Goal: Task Accomplishment & Management: Manage account settings

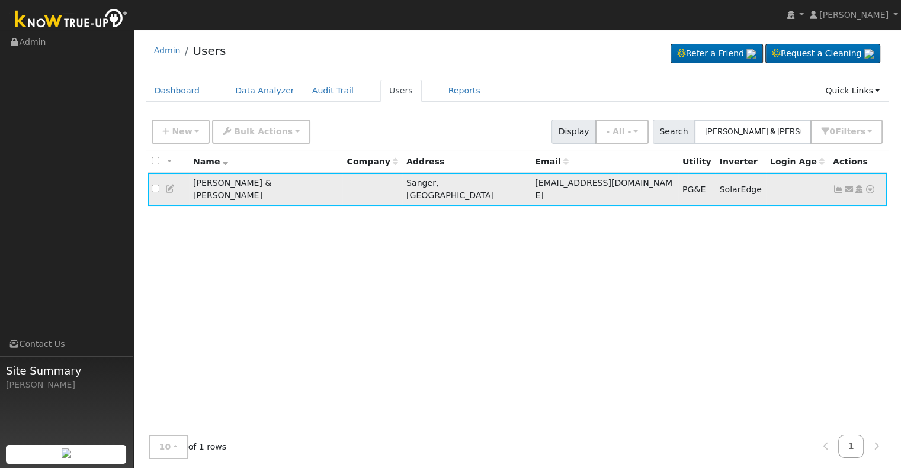
click at [832, 185] on icon at bounding box center [837, 189] width 11 height 8
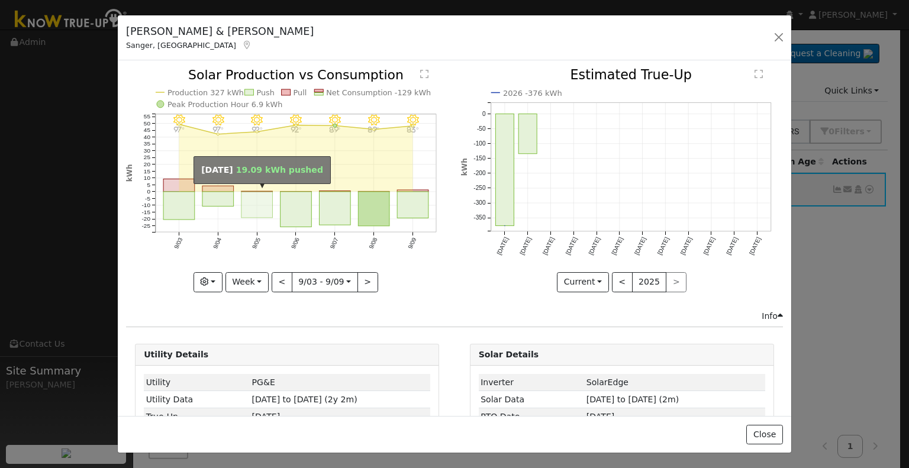
click at [247, 196] on rect "onclick=""" at bounding box center [257, 205] width 31 height 26
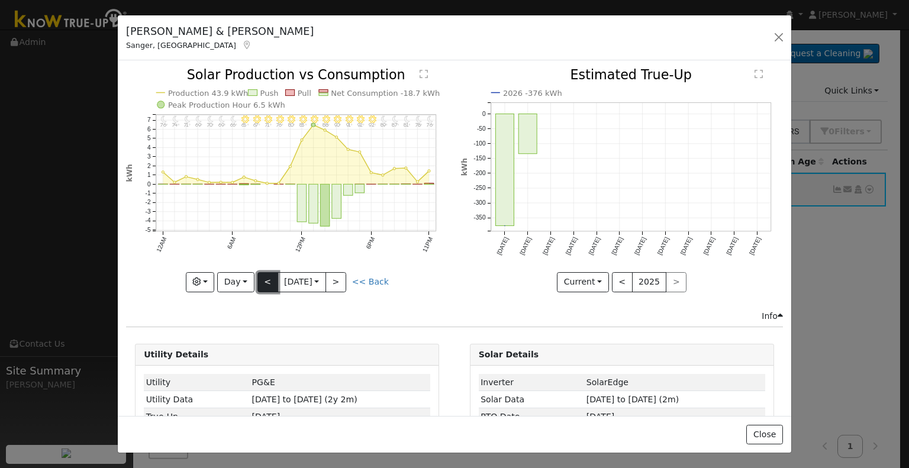
click at [263, 276] on button "<" at bounding box center [268, 282] width 21 height 20
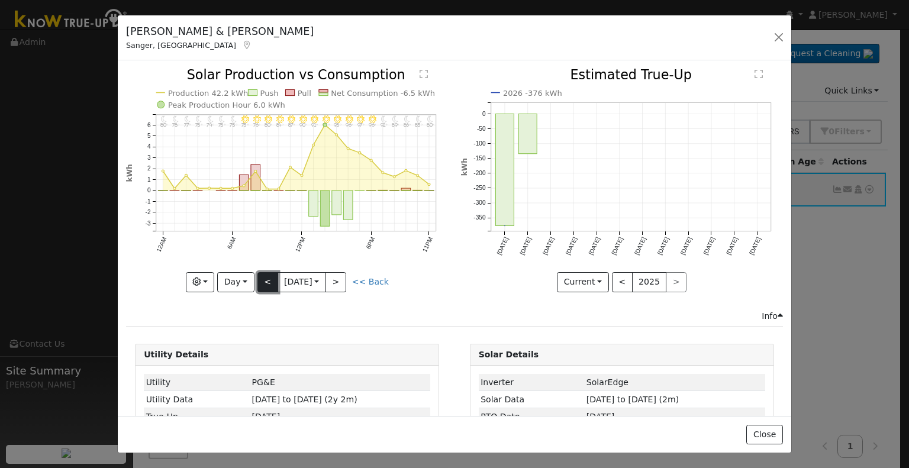
click at [262, 274] on button "<" at bounding box center [268, 282] width 21 height 20
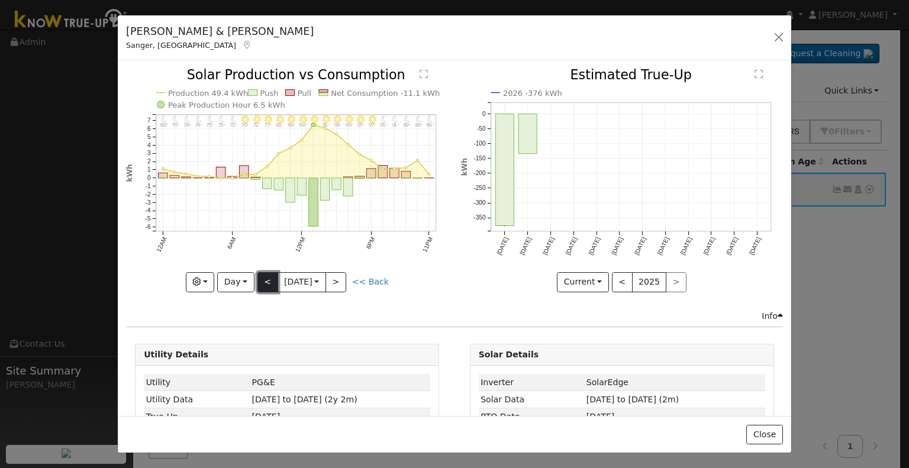
click at [266, 277] on button "<" at bounding box center [268, 282] width 21 height 20
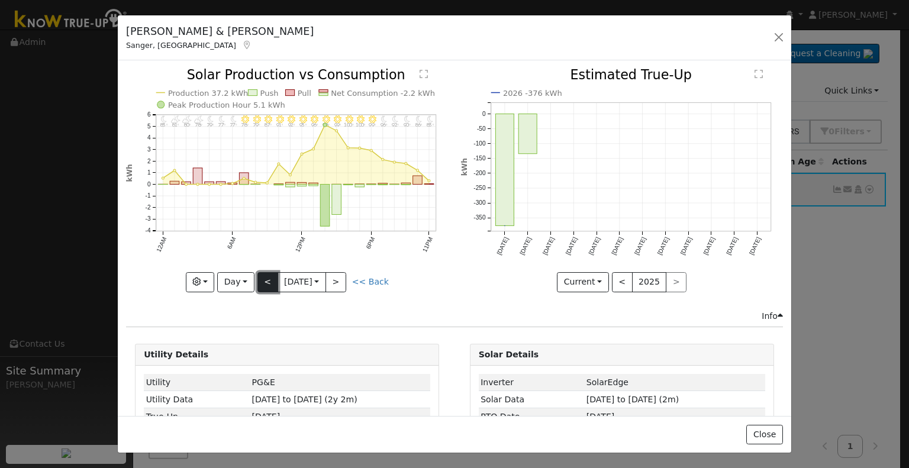
click at [268, 276] on button "<" at bounding box center [268, 282] width 21 height 20
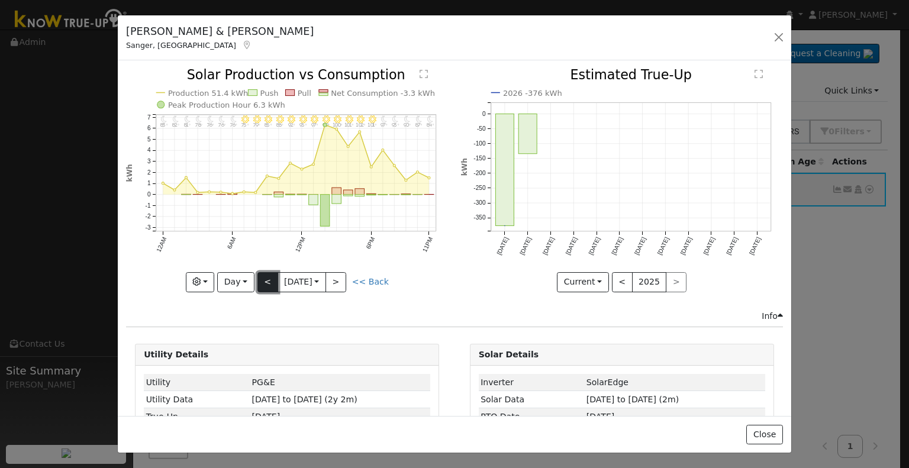
click at [262, 272] on button "<" at bounding box center [268, 282] width 21 height 20
type input "[DATE]"
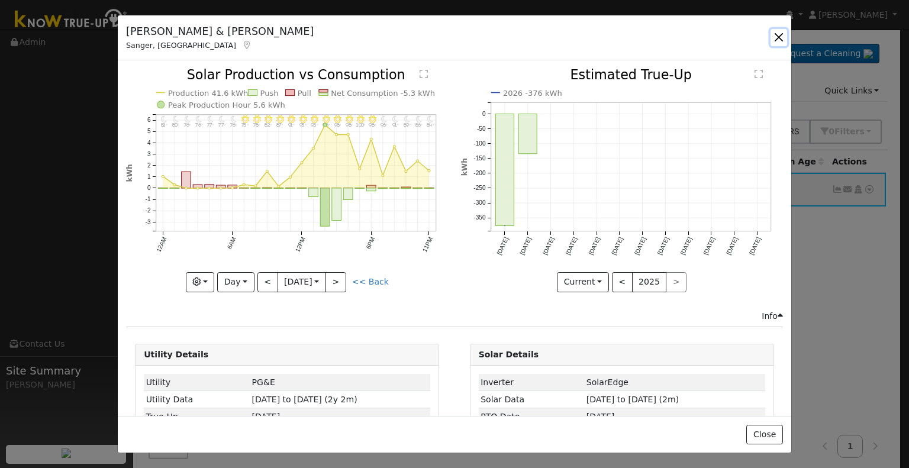
click at [777, 33] on button "button" at bounding box center [779, 37] width 17 height 17
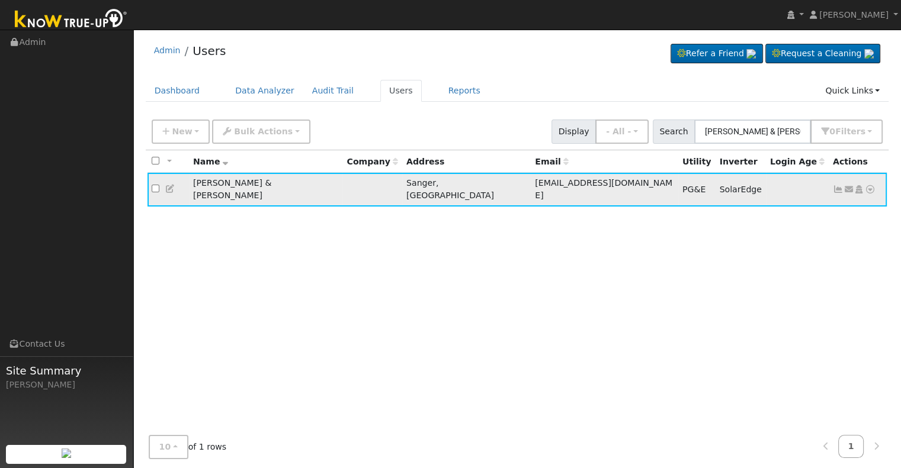
click at [836, 185] on icon at bounding box center [837, 189] width 11 height 8
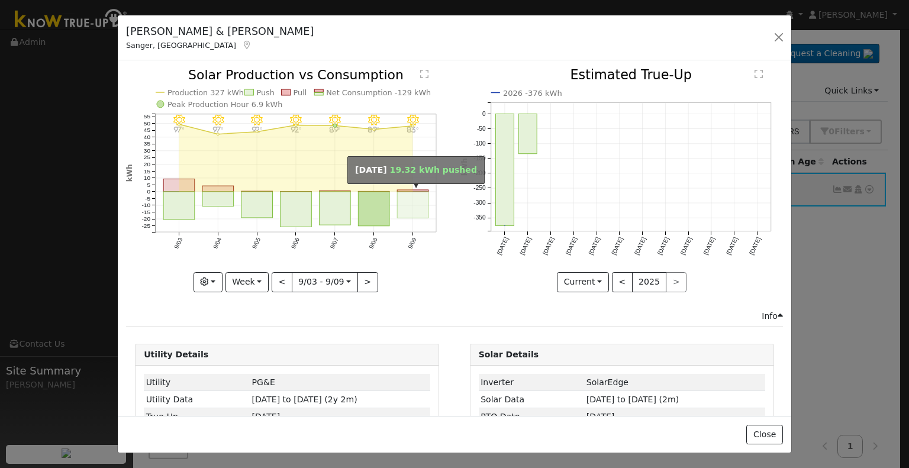
click at [421, 208] on rect "onclick=""" at bounding box center [413, 205] width 31 height 27
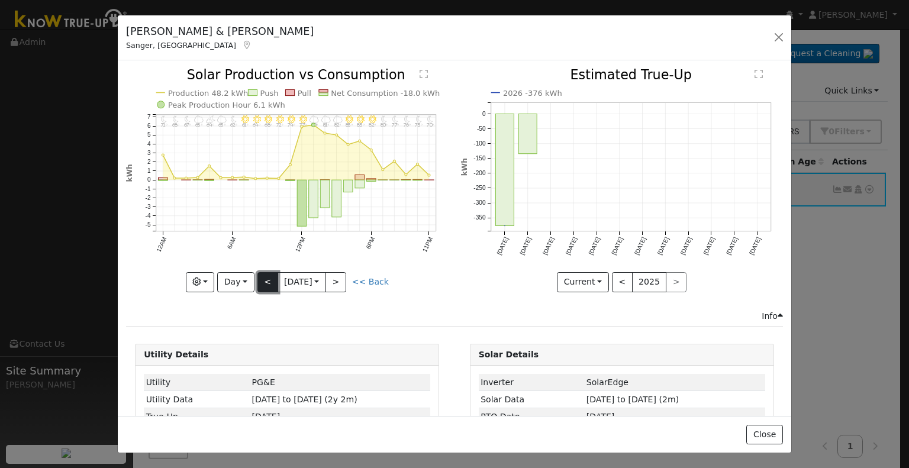
click at [265, 279] on button "<" at bounding box center [268, 282] width 21 height 20
click at [261, 274] on button "<" at bounding box center [268, 282] width 21 height 20
click at [240, 275] on button "Day" at bounding box center [235, 282] width 37 height 20
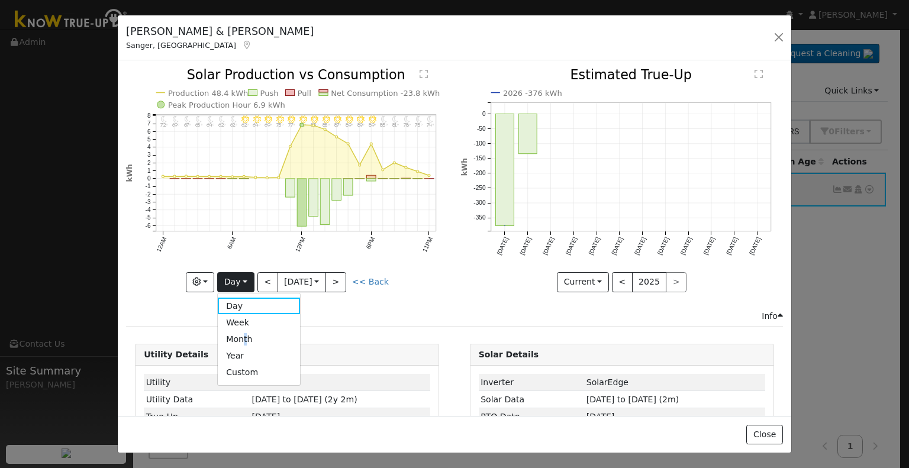
click at [246, 336] on link "Month" at bounding box center [259, 339] width 82 height 17
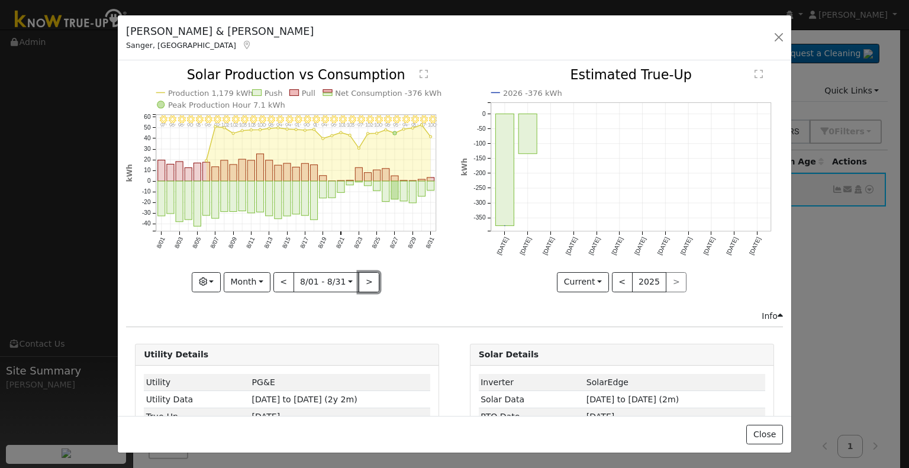
click at [361, 274] on button ">" at bounding box center [369, 282] width 21 height 20
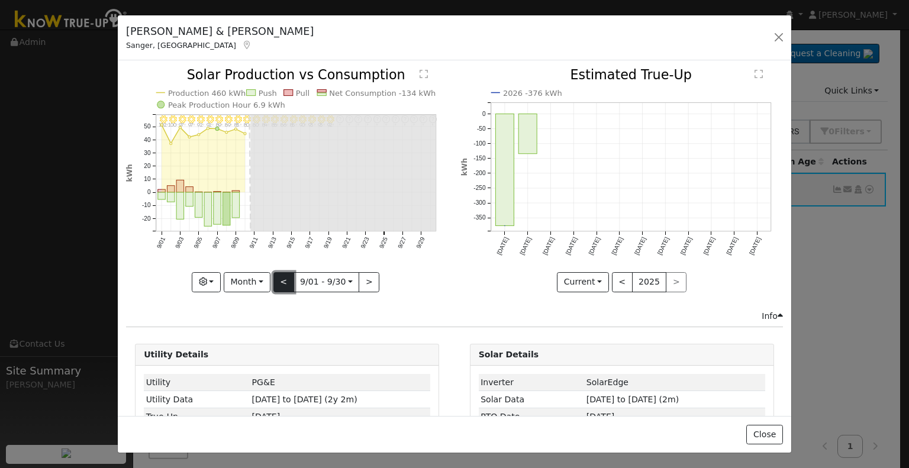
click at [282, 277] on button "<" at bounding box center [284, 282] width 21 height 20
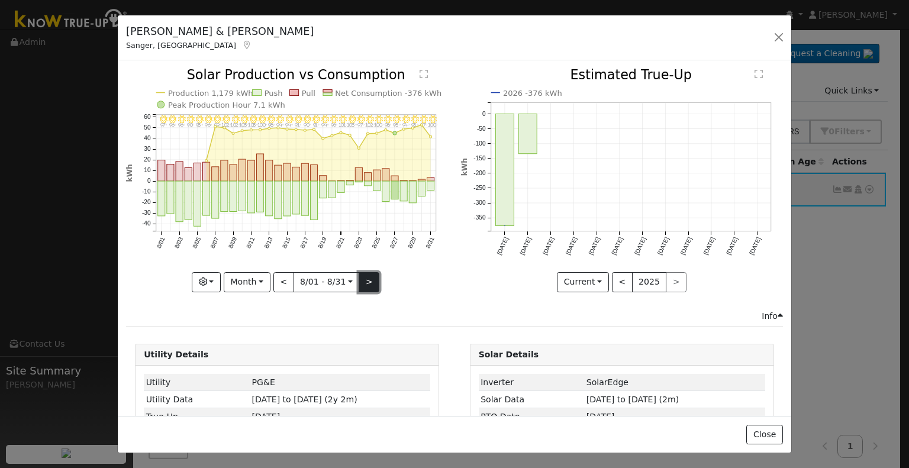
click at [361, 287] on button ">" at bounding box center [369, 282] width 21 height 20
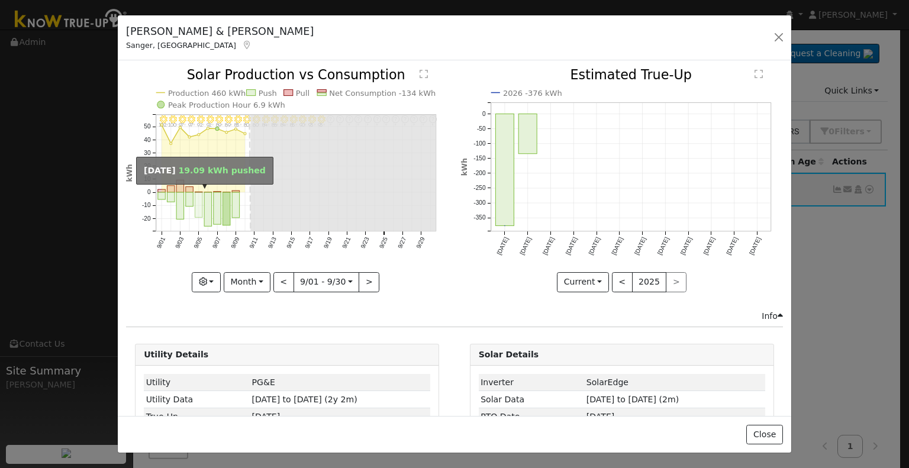
click at [196, 201] on rect "onclick=""" at bounding box center [199, 205] width 8 height 25
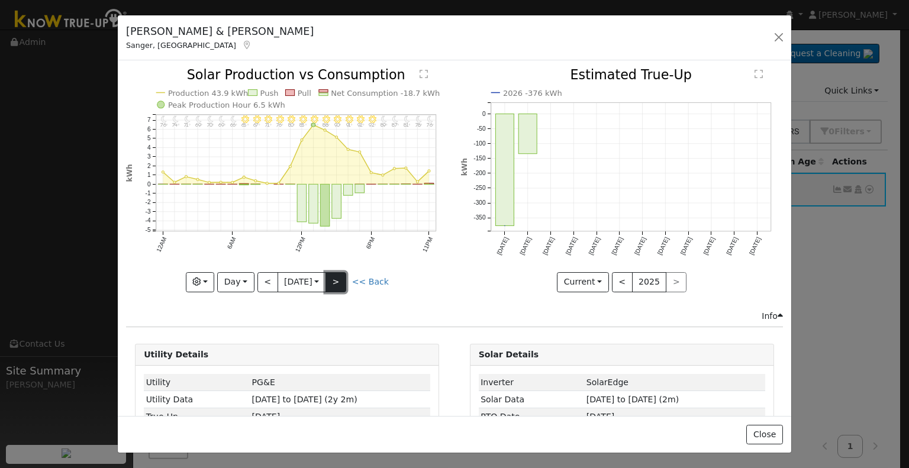
click at [332, 280] on button ">" at bounding box center [336, 282] width 21 height 20
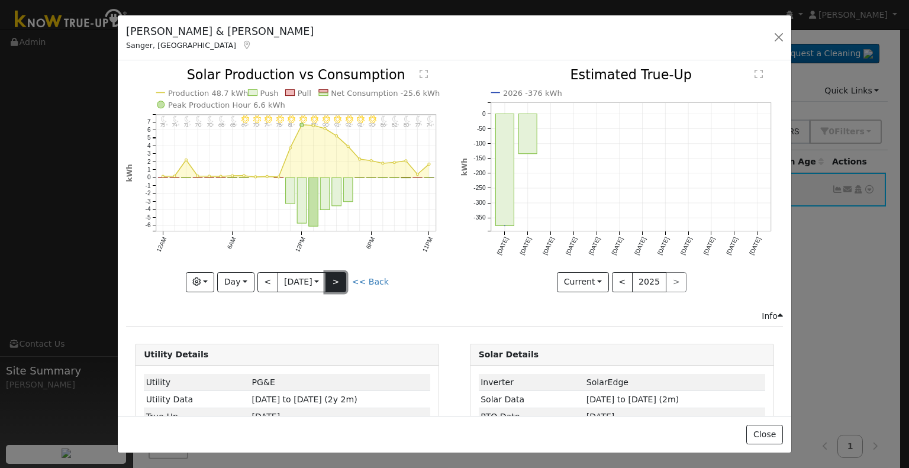
click at [332, 280] on button ">" at bounding box center [336, 282] width 21 height 20
type input "[DATE]"
click at [773, 30] on button "button" at bounding box center [779, 37] width 17 height 17
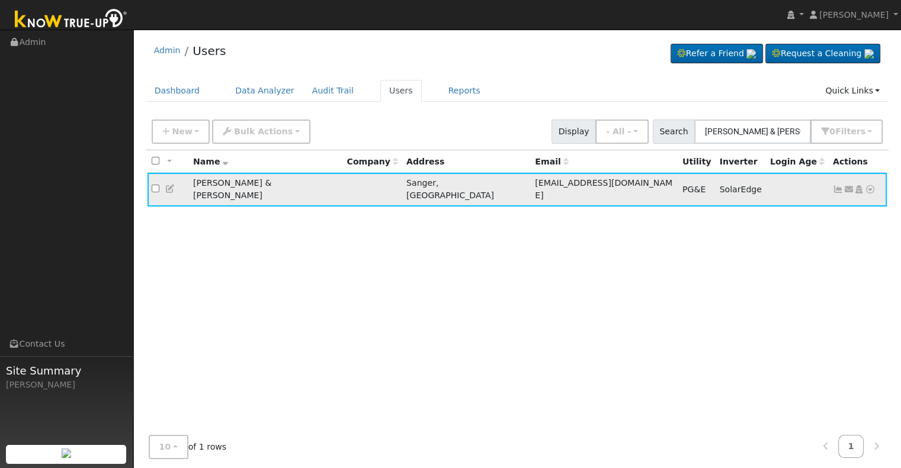
click at [838, 185] on icon at bounding box center [837, 189] width 11 height 8
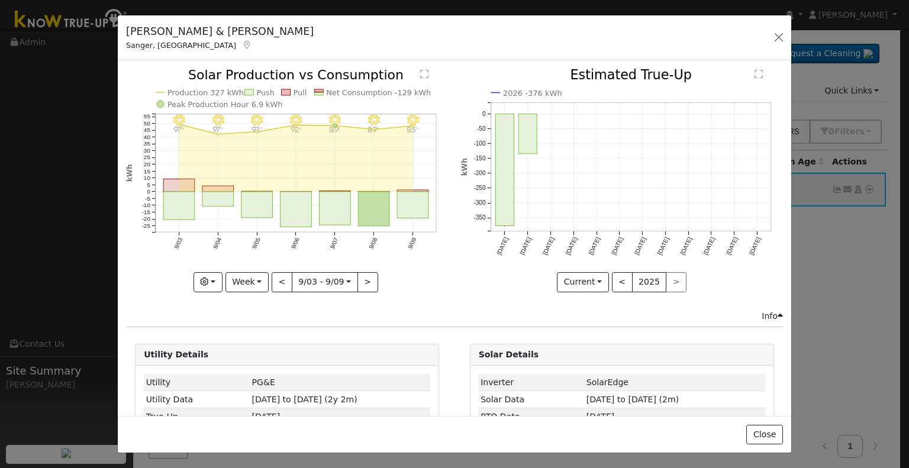
drag, startPoint x: 629, startPoint y: 210, endPoint x: 576, endPoint y: 187, distance: 58.1
click at [576, 187] on icon "2026 -376 kWh [DATE] Sep '[DATE] Nov '[DATE] Jan '[DATE] Mar '[DATE] May '[DATE…" at bounding box center [622, 177] width 322 height 216
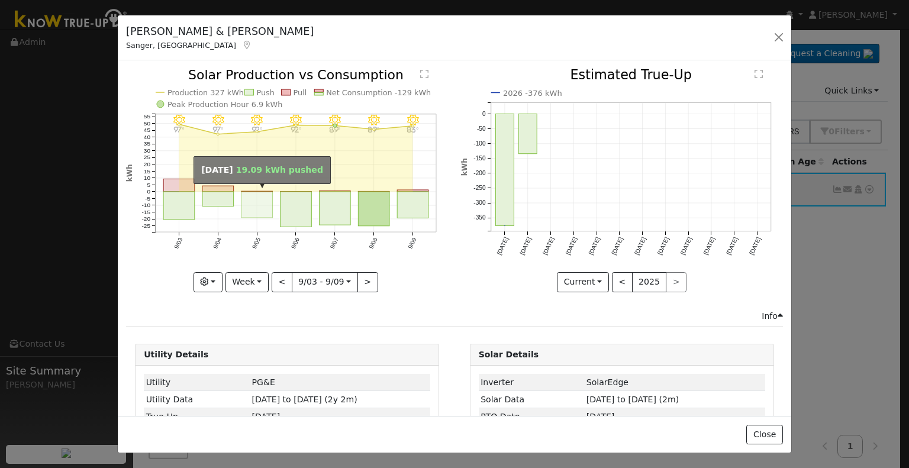
click at [259, 202] on rect "onclick=""" at bounding box center [257, 205] width 31 height 26
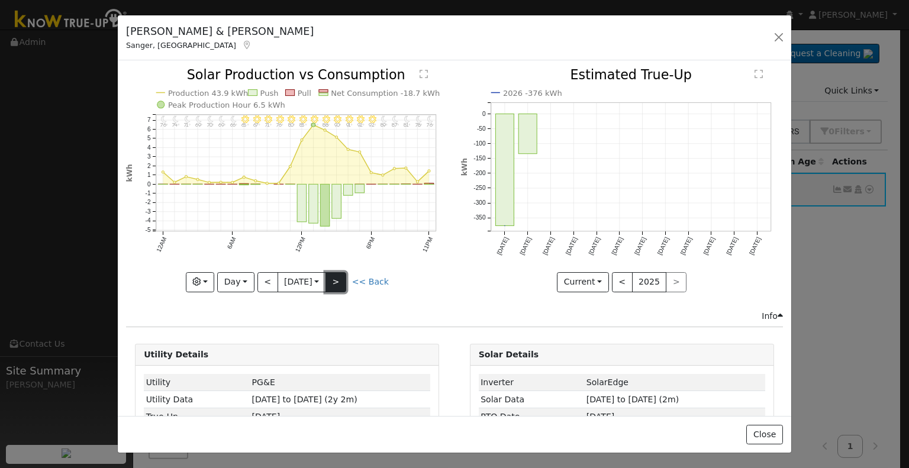
click at [336, 276] on button ">" at bounding box center [336, 282] width 21 height 20
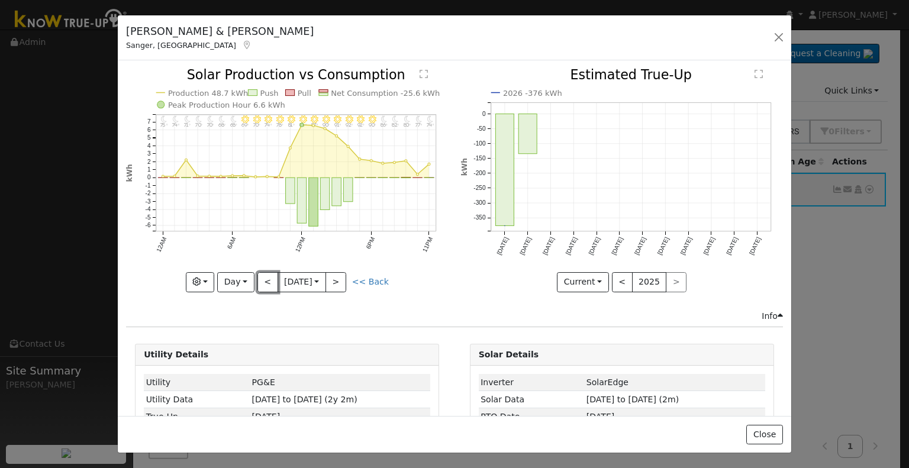
drag, startPoint x: 336, startPoint y: 276, endPoint x: 267, endPoint y: 274, distance: 69.3
click at [267, 274] on button "<" at bounding box center [268, 282] width 21 height 20
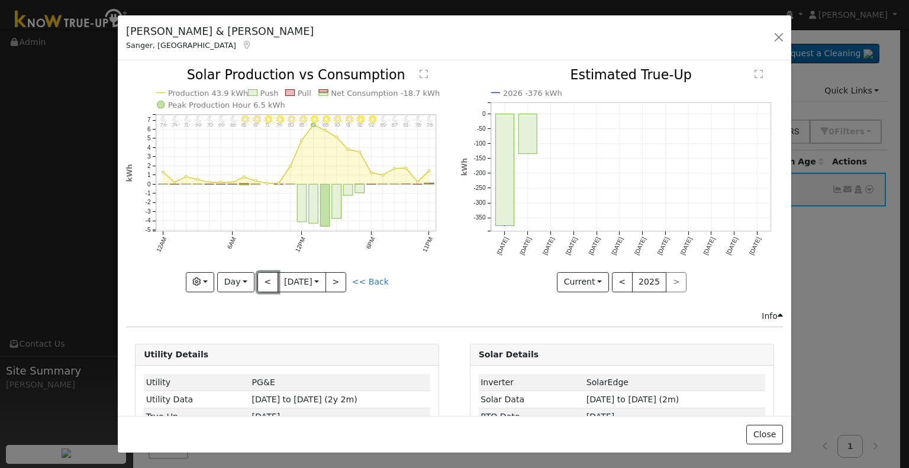
click at [267, 274] on button "<" at bounding box center [268, 282] width 21 height 20
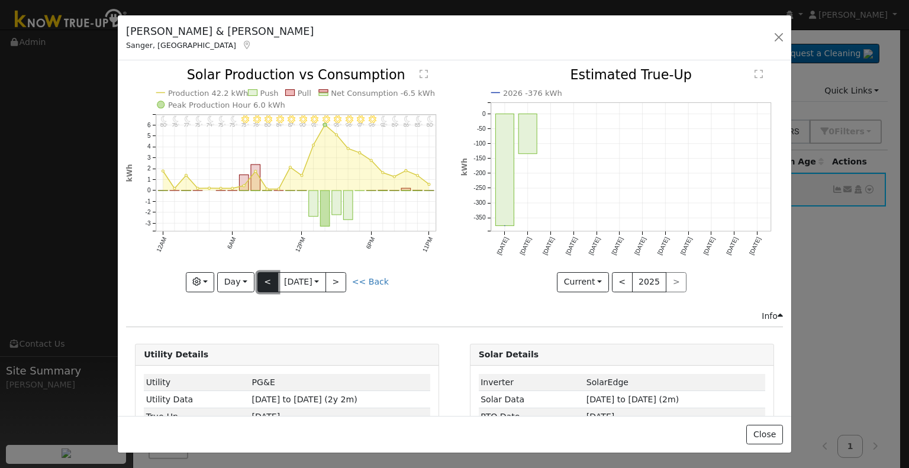
click at [261, 279] on button "<" at bounding box center [268, 282] width 21 height 20
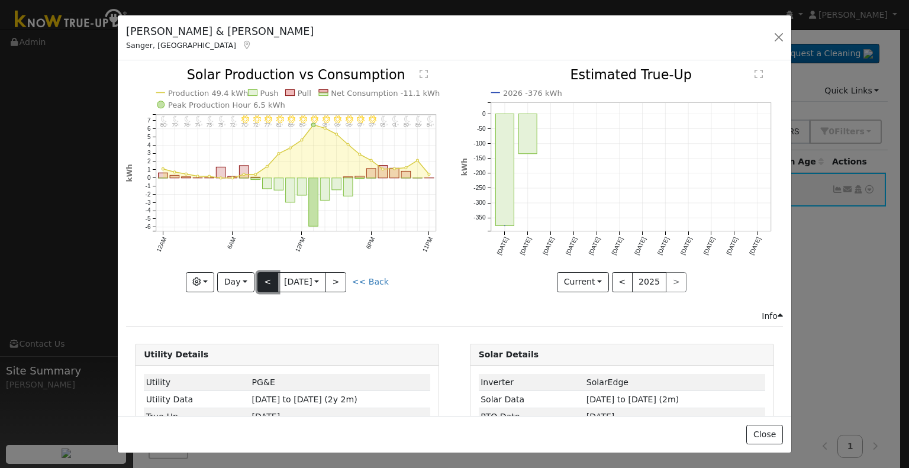
click at [264, 276] on button "<" at bounding box center [268, 282] width 21 height 20
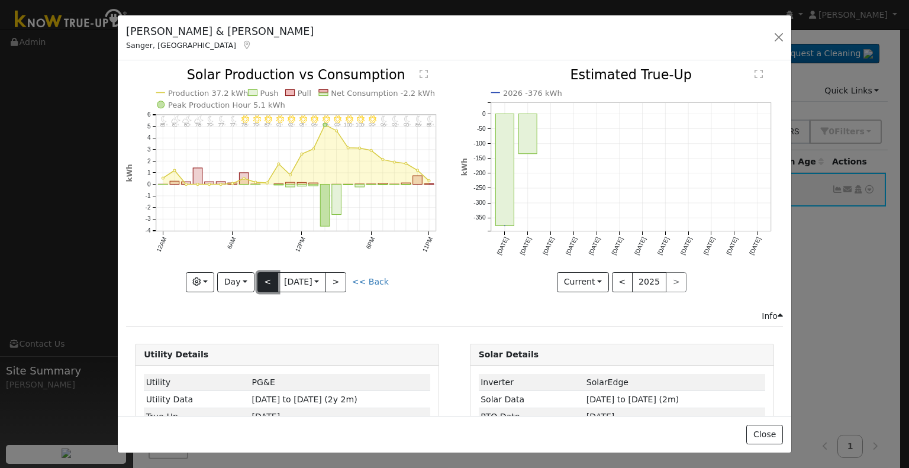
click at [268, 278] on button "<" at bounding box center [268, 282] width 21 height 20
type input "[DATE]"
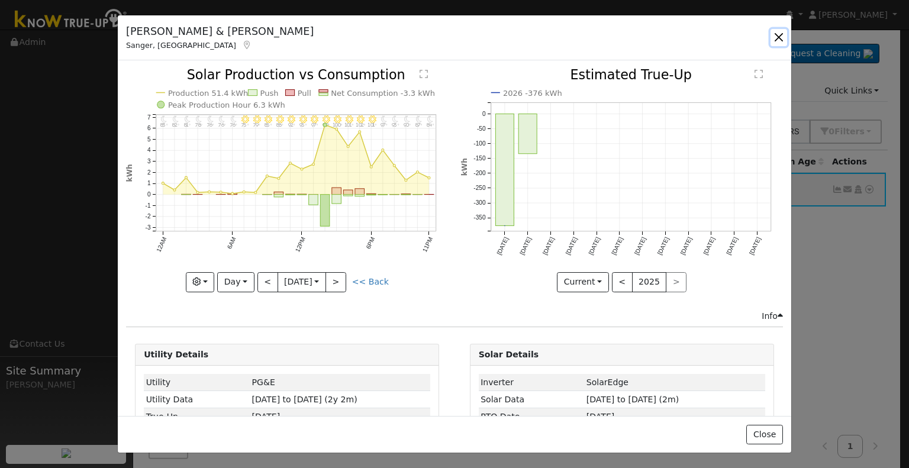
click at [777, 38] on button "button" at bounding box center [779, 37] width 17 height 17
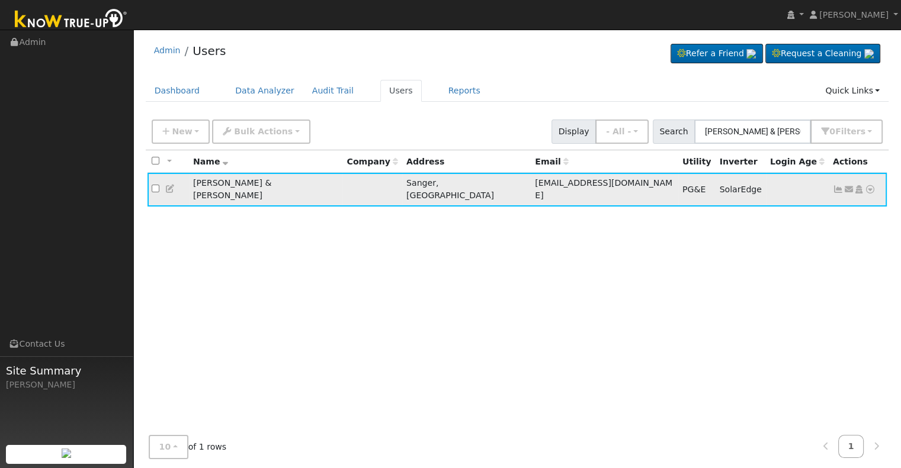
click at [168, 185] on icon at bounding box center [170, 189] width 11 height 8
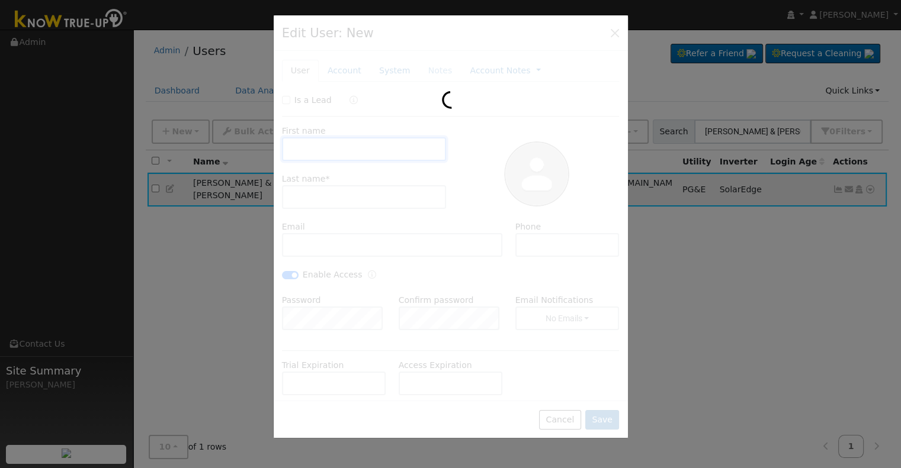
type input "[PERSON_NAME] & [PERSON_NAME]"
type input "[PERSON_NAME]"
type input "[EMAIL_ADDRESS][DOMAIN_NAME]"
type input "[PHONE_NUMBER]"
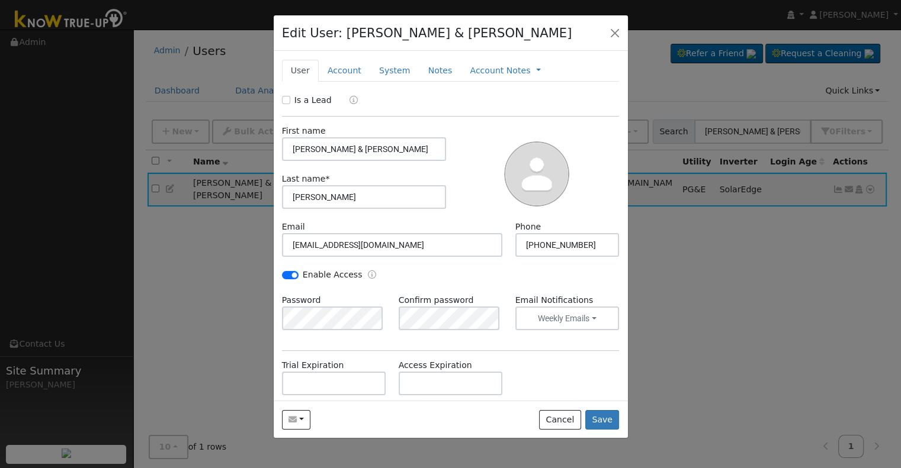
click at [371, 283] on div "Enable Access" at bounding box center [450, 281] width 350 height 25
click at [746, 276] on div at bounding box center [450, 234] width 901 height 468
click at [602, 423] on button "Save" at bounding box center [602, 420] width 34 height 20
